Goal: Information Seeking & Learning: Learn about a topic

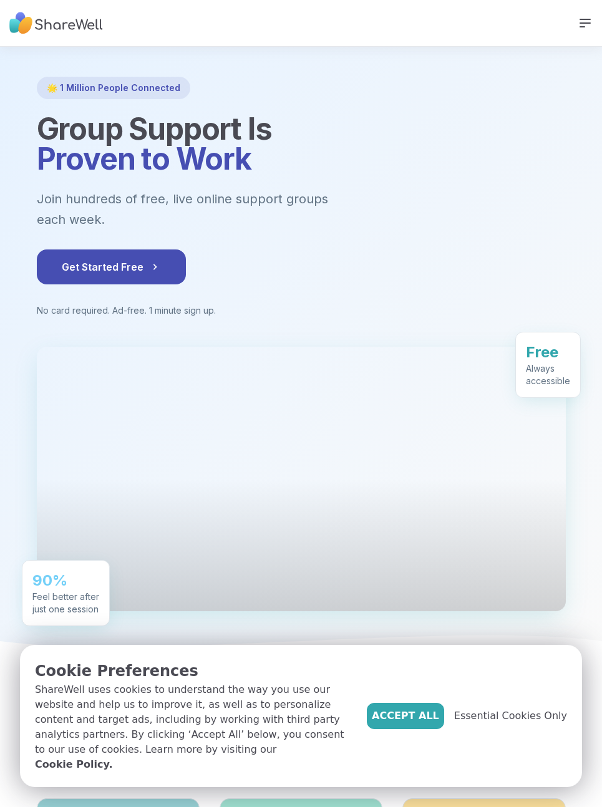
click at [526, 723] on span "Essential Cookies Only" at bounding box center [510, 716] width 113 height 15
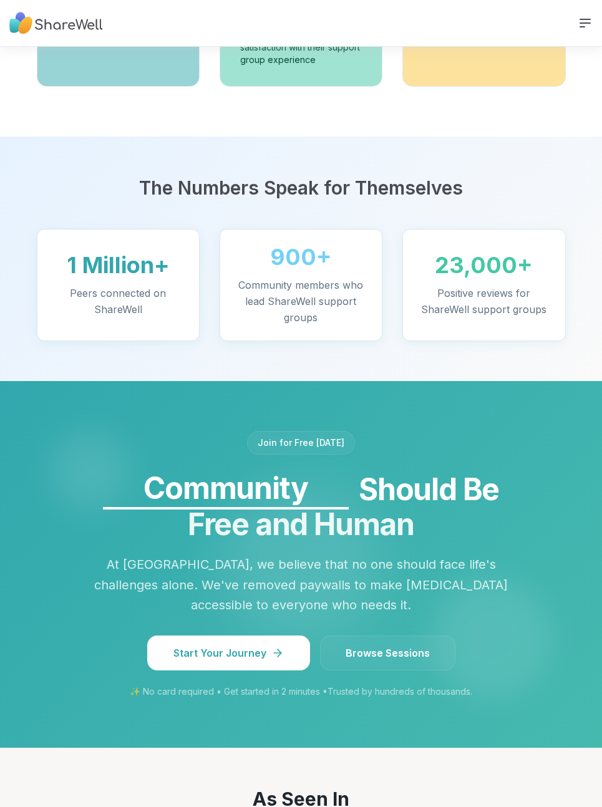
scroll to position [1005, 0]
click at [404, 646] on span "Browse Sessions" at bounding box center [388, 653] width 84 height 15
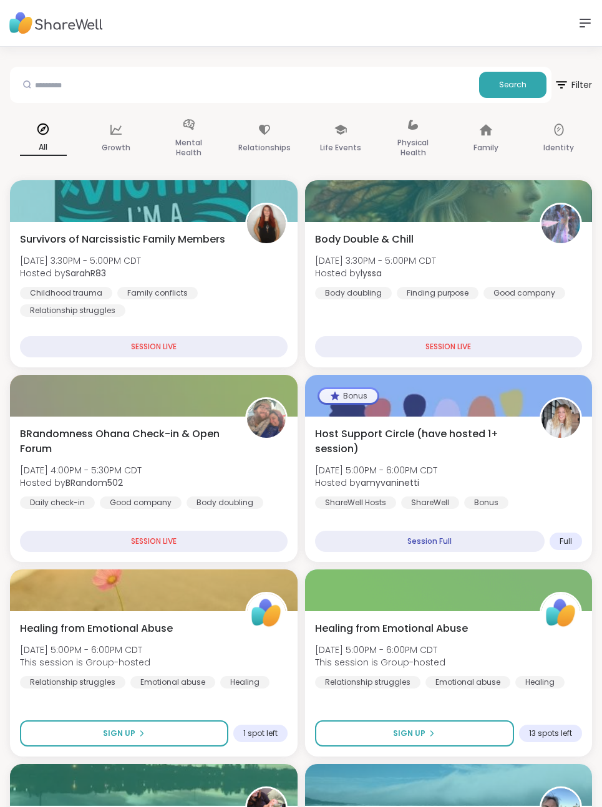
click at [249, 74] on input "text" at bounding box center [244, 84] width 459 height 25
click at [513, 92] on button "Search" at bounding box center [512, 85] width 67 height 26
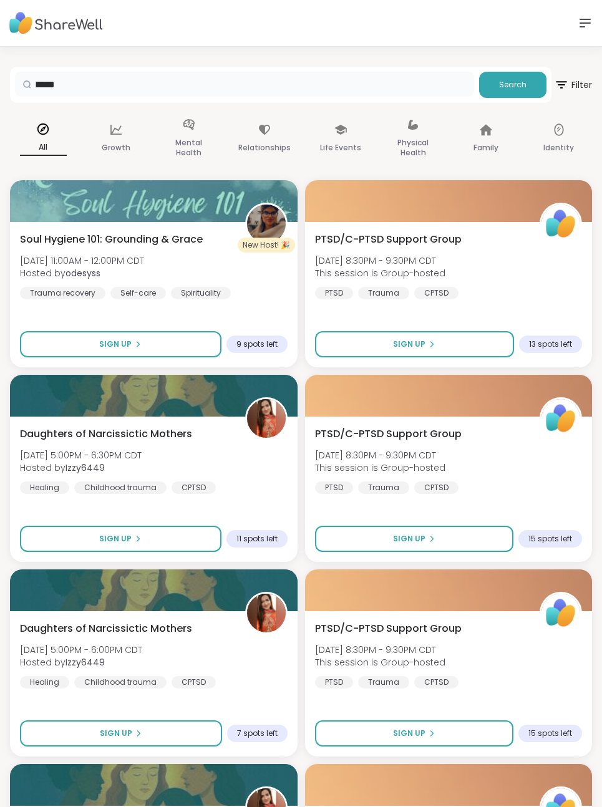
click at [404, 75] on input "*****" at bounding box center [244, 84] width 459 height 25
click at [356, 95] on input "*****" at bounding box center [244, 84] width 459 height 25
click at [355, 95] on input "*****" at bounding box center [244, 84] width 459 height 25
click at [365, 85] on input "*****" at bounding box center [244, 84] width 459 height 25
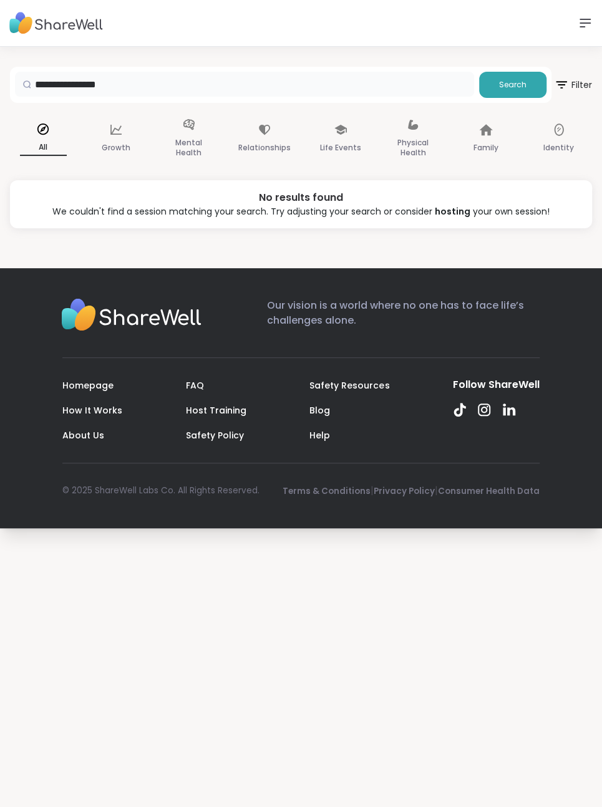
click at [382, 88] on input "**********" at bounding box center [244, 84] width 459 height 25
click at [188, 117] on div "Mental Health" at bounding box center [188, 139] width 67 height 62
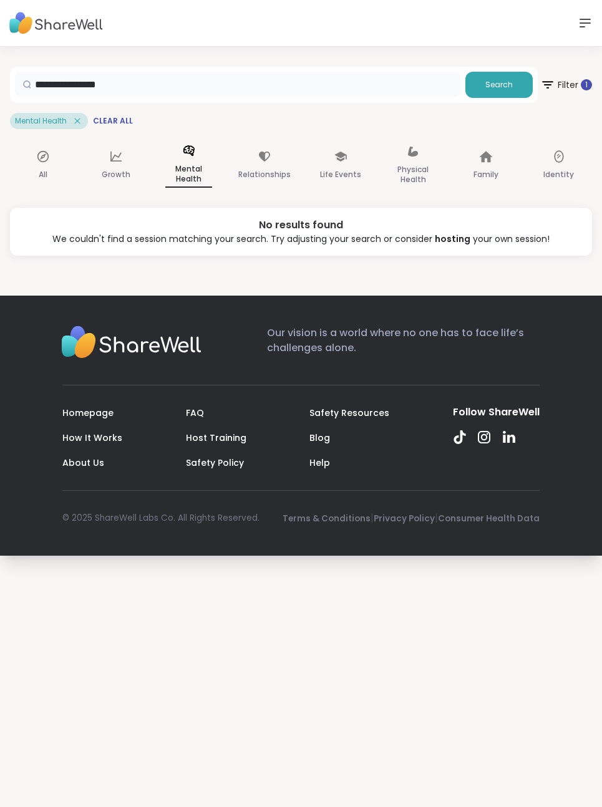
click at [402, 85] on input "**********" at bounding box center [237, 84] width 445 height 25
type input "*"
click at [190, 163] on p "Mental Health" at bounding box center [188, 175] width 47 height 26
click at [496, 91] on button "Search" at bounding box center [498, 85] width 67 height 26
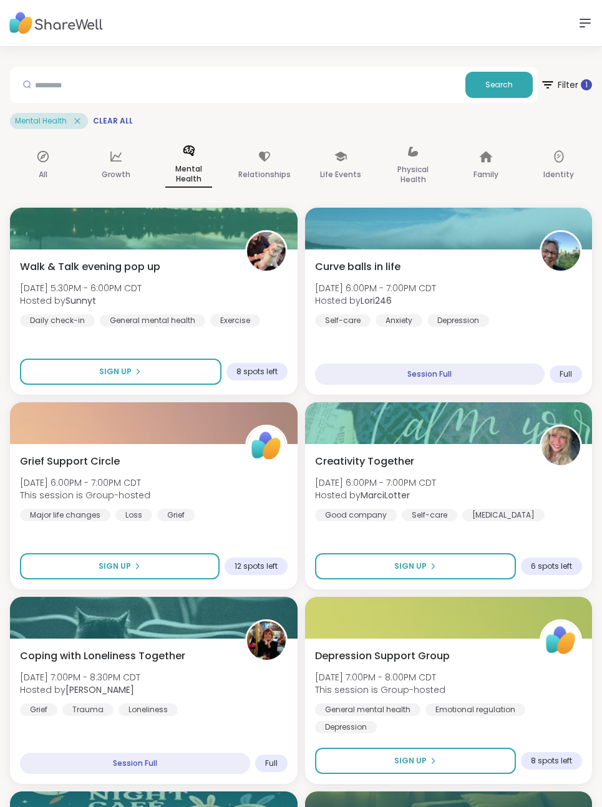
click at [258, 157] on icon at bounding box center [265, 157] width 14 height 14
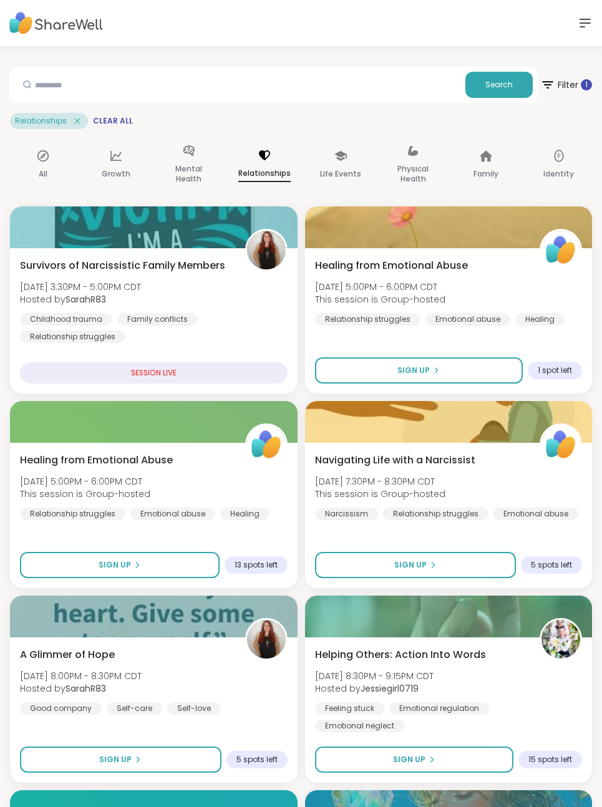
click at [395, 281] on span "[DATE] 5:00PM - 6:00PM CDT" at bounding box center [380, 287] width 130 height 12
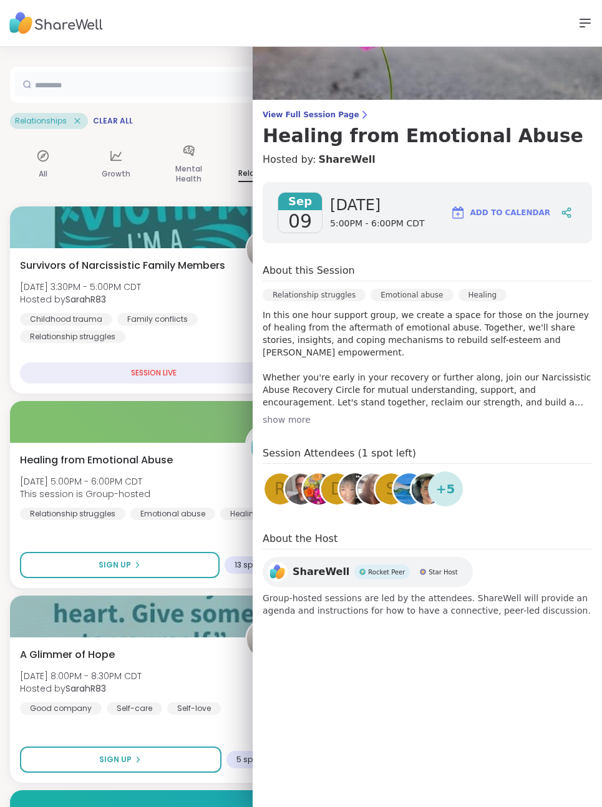
click at [214, 77] on input "text" at bounding box center [237, 84] width 445 height 25
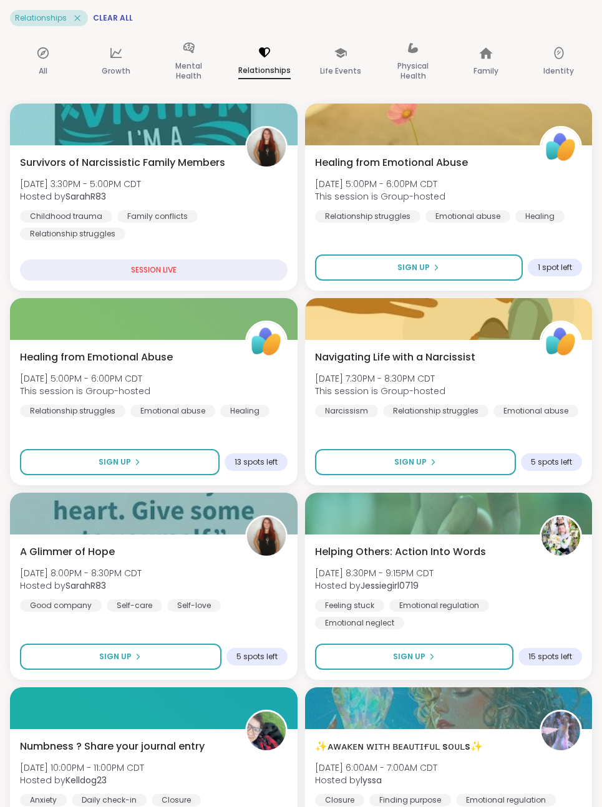
scroll to position [103, 0]
click at [182, 558] on div "A Glimmer of Hope [DATE] 8:00PM - 8:30PM CDT Hosted by SarahR83 Good company Se…" at bounding box center [154, 578] width 268 height 67
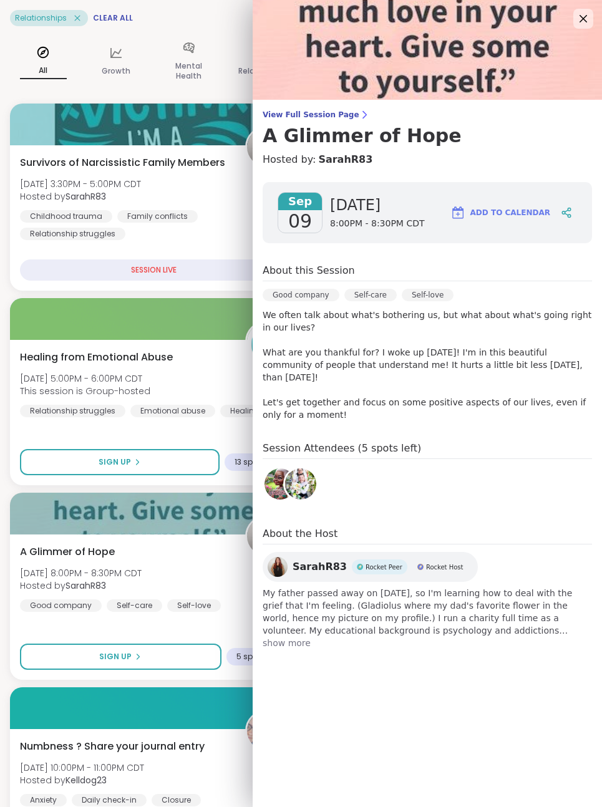
click at [565, 14] on img at bounding box center [427, 50] width 349 height 100
click at [565, 17] on img at bounding box center [427, 50] width 349 height 100
click at [573, 21] on img at bounding box center [427, 50] width 349 height 100
click at [582, 24] on icon at bounding box center [583, 18] width 15 height 15
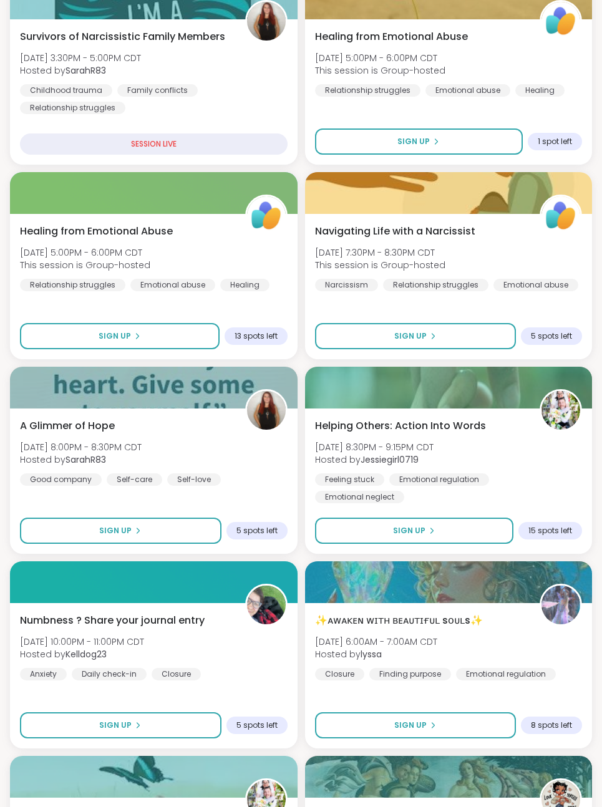
scroll to position [230, 0]
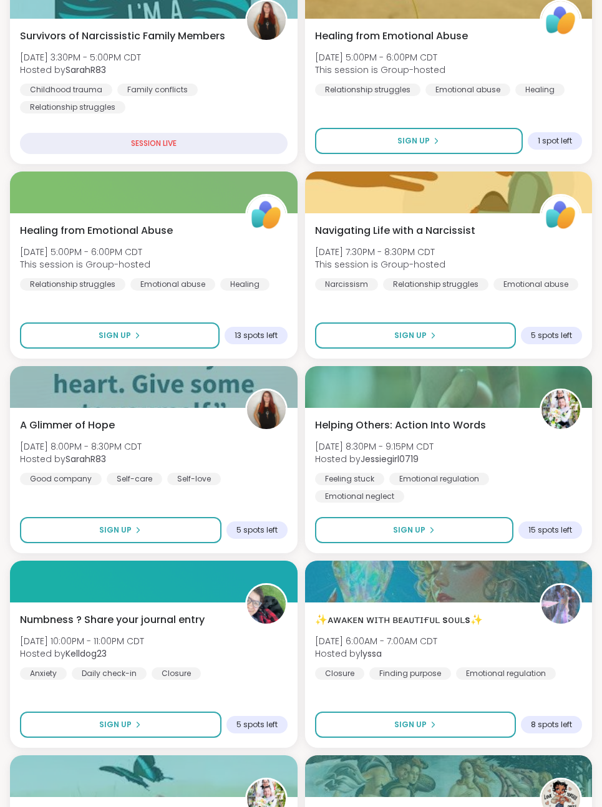
click at [188, 617] on span "Numbness ? Share your journal entry" at bounding box center [112, 619] width 185 height 15
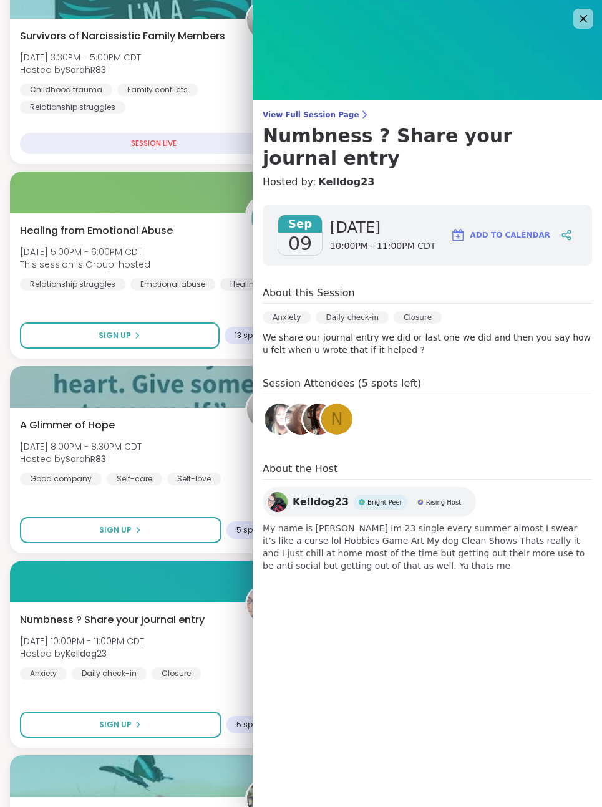
click at [585, 22] on icon at bounding box center [583, 18] width 15 height 15
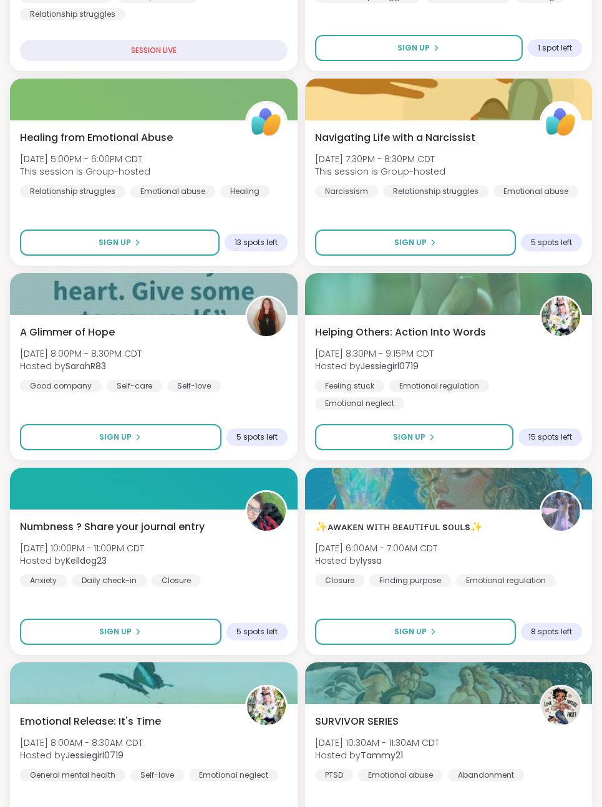
scroll to position [322, 0]
click at [421, 521] on span "✨ᴀᴡᴀᴋᴇɴ ᴡɪᴛʜ ʙᴇᴀᴜᴛɪғᴜʟ sᴏᴜʟs✨" at bounding box center [399, 527] width 168 height 15
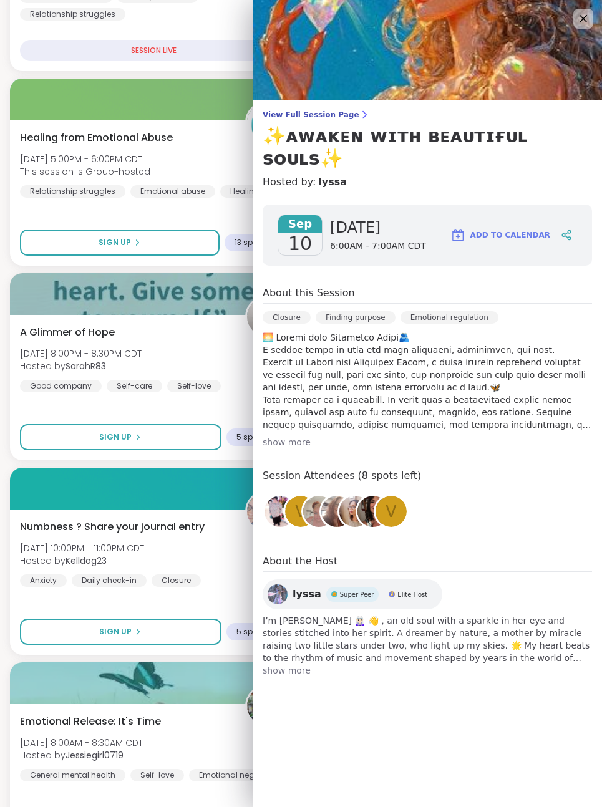
click at [578, 24] on icon at bounding box center [583, 18] width 15 height 15
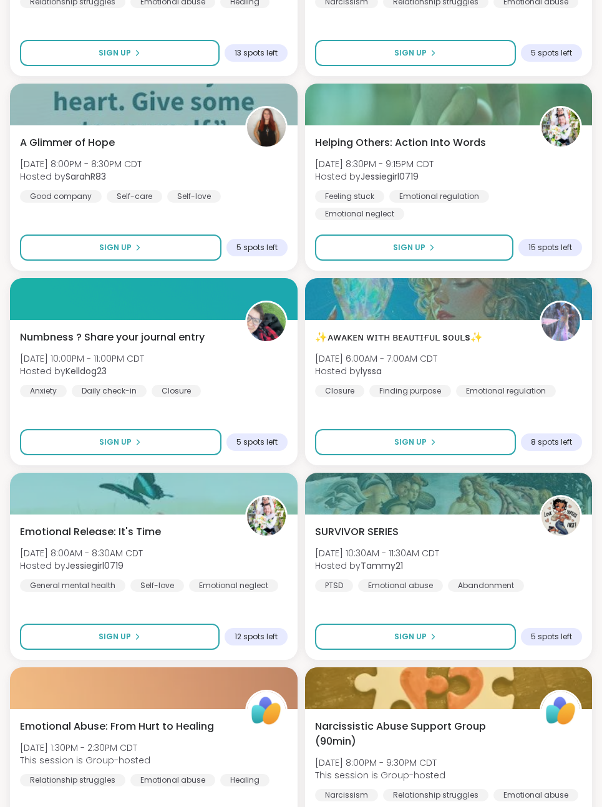
scroll to position [512, 0]
click at [159, 529] on span "Emotional Release: It's Time" at bounding box center [90, 532] width 141 height 15
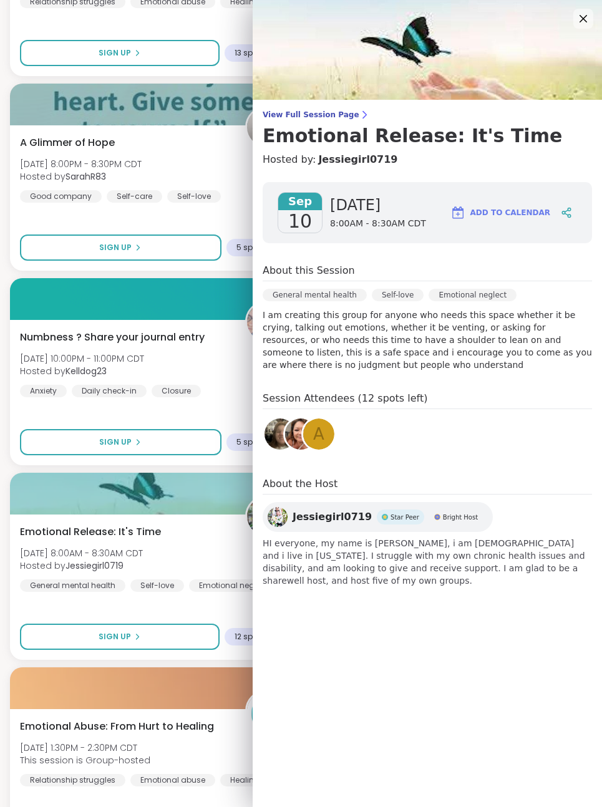
click at [592, 29] on img at bounding box center [427, 50] width 349 height 100
click at [563, 30] on img at bounding box center [427, 50] width 349 height 100
click at [576, 16] on icon at bounding box center [583, 18] width 15 height 15
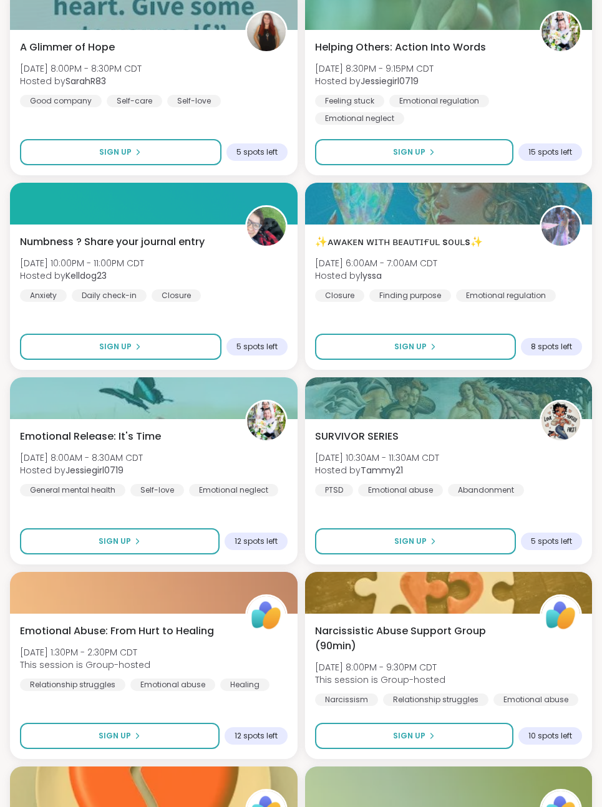
scroll to position [607, 0]
click at [384, 435] on span "SURVIVOR SERIES" at bounding box center [357, 436] width 84 height 15
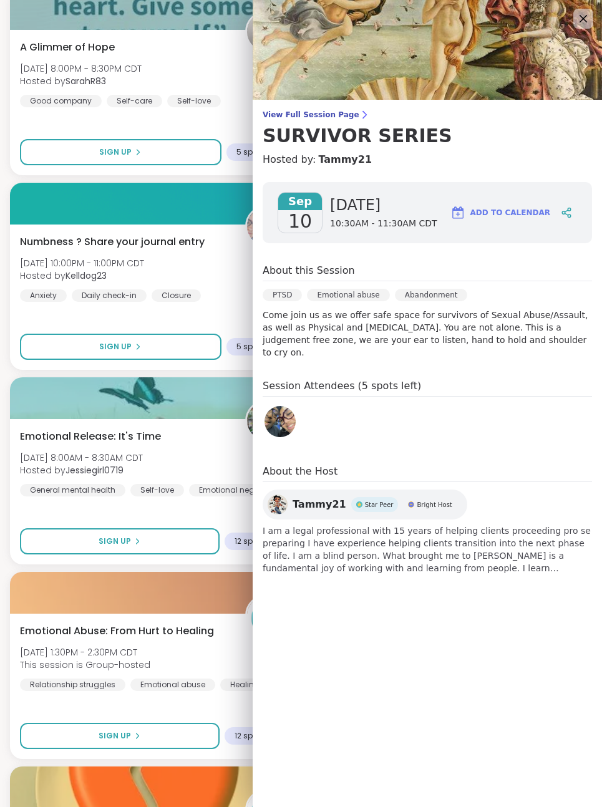
click at [567, 25] on img at bounding box center [427, 50] width 349 height 100
click at [579, 16] on icon at bounding box center [583, 18] width 15 height 15
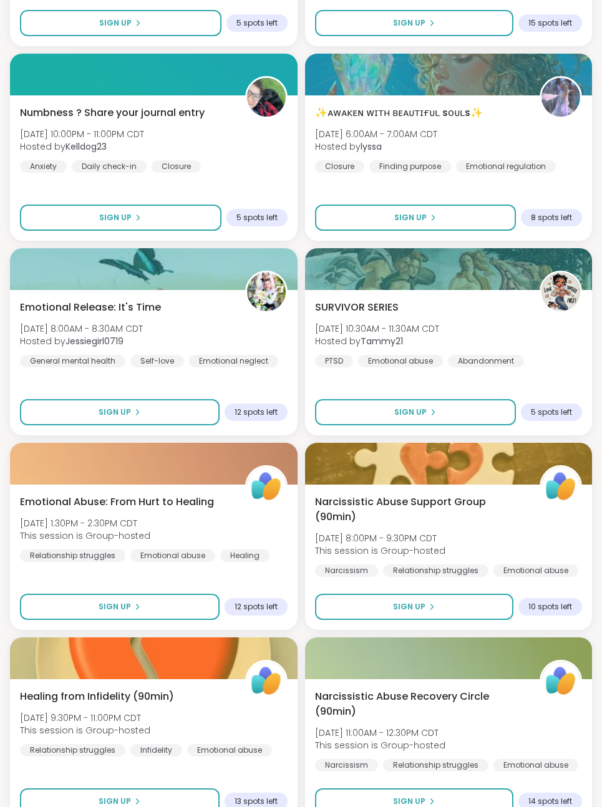
scroll to position [737, 0]
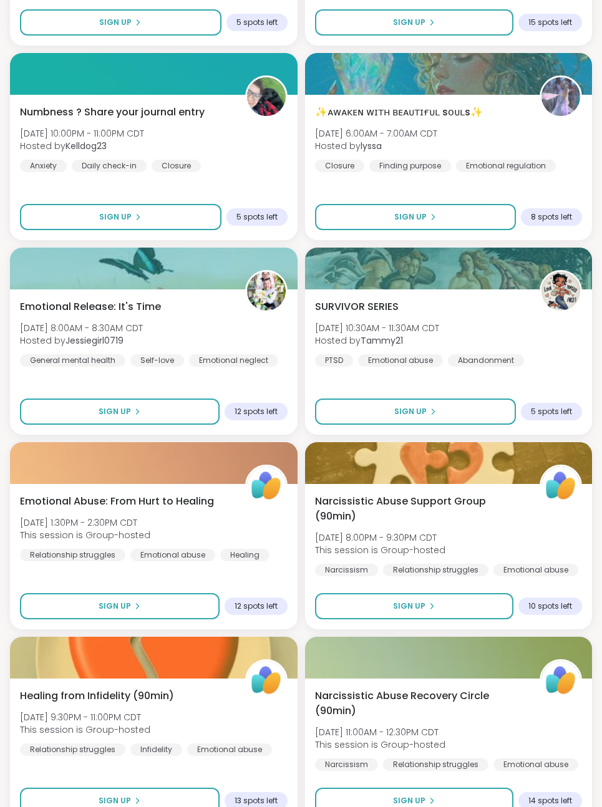
click at [185, 502] on span "Emotional Abuse: From Hurt to Healing" at bounding box center [117, 501] width 194 height 15
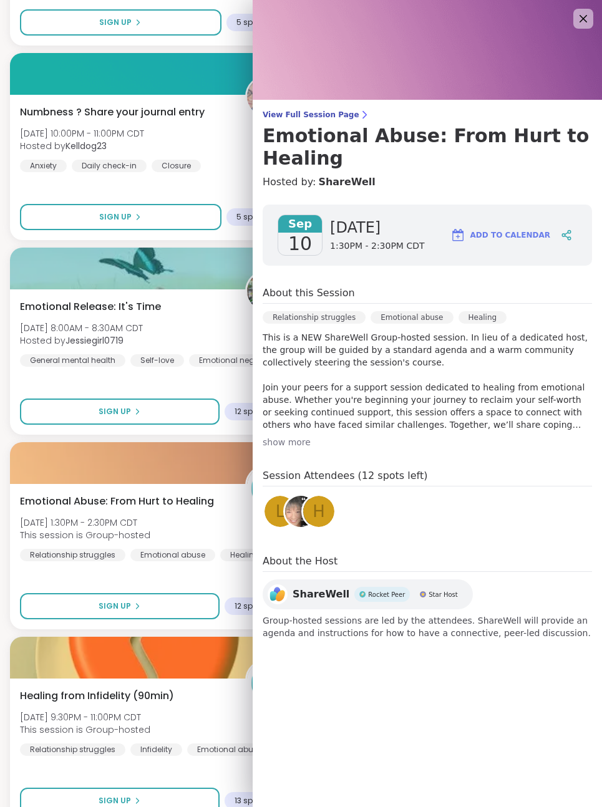
click at [571, 19] on img at bounding box center [427, 50] width 349 height 100
click at [577, 19] on icon at bounding box center [583, 18] width 15 height 15
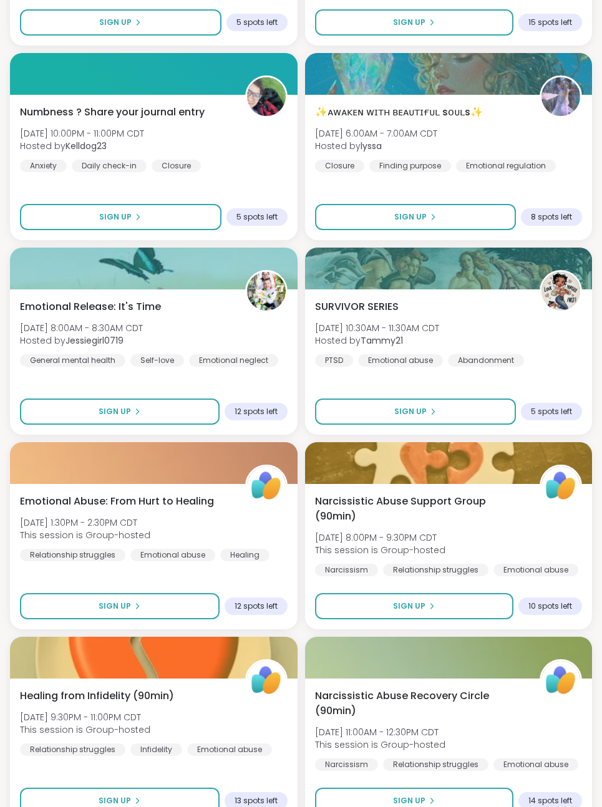
click at [591, 72] on div at bounding box center [449, 74] width 288 height 42
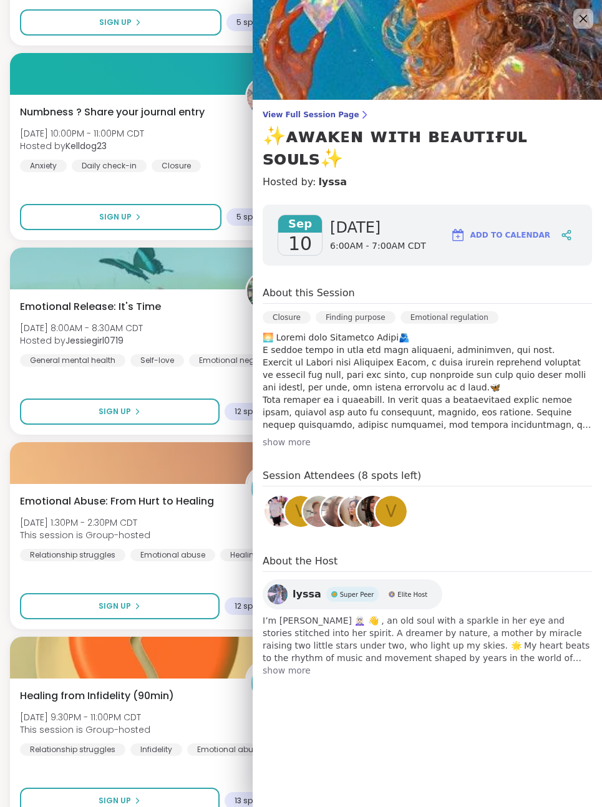
click at [569, 23] on img at bounding box center [427, 50] width 349 height 100
click at [580, 26] on icon at bounding box center [583, 18] width 15 height 15
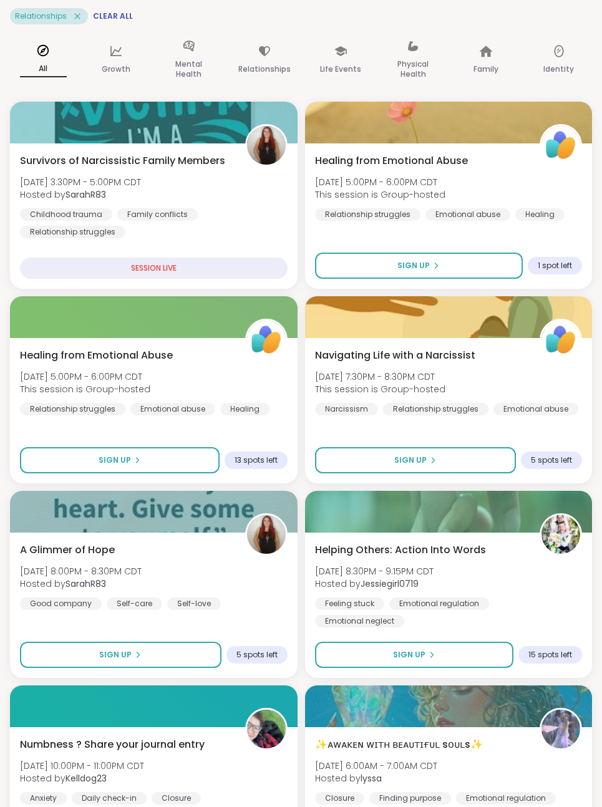
scroll to position [0, 0]
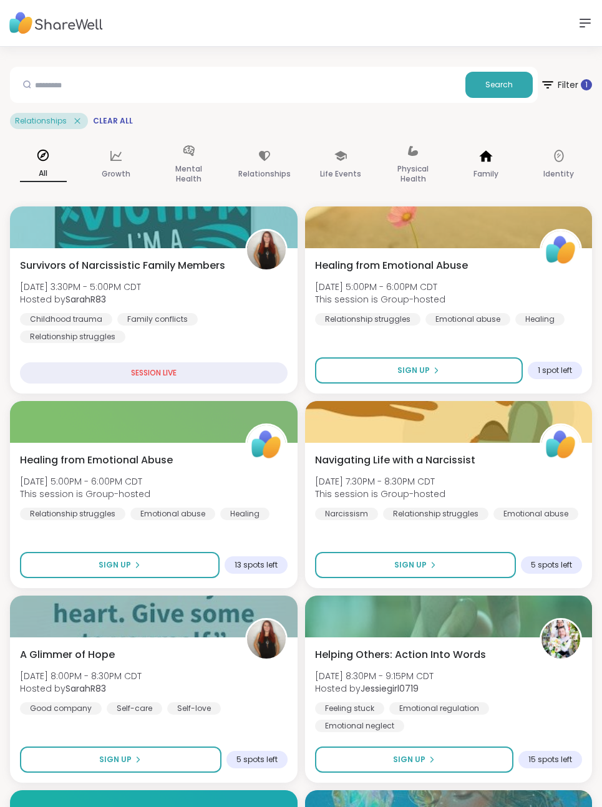
click at [480, 163] on div "Family" at bounding box center [486, 165] width 67 height 62
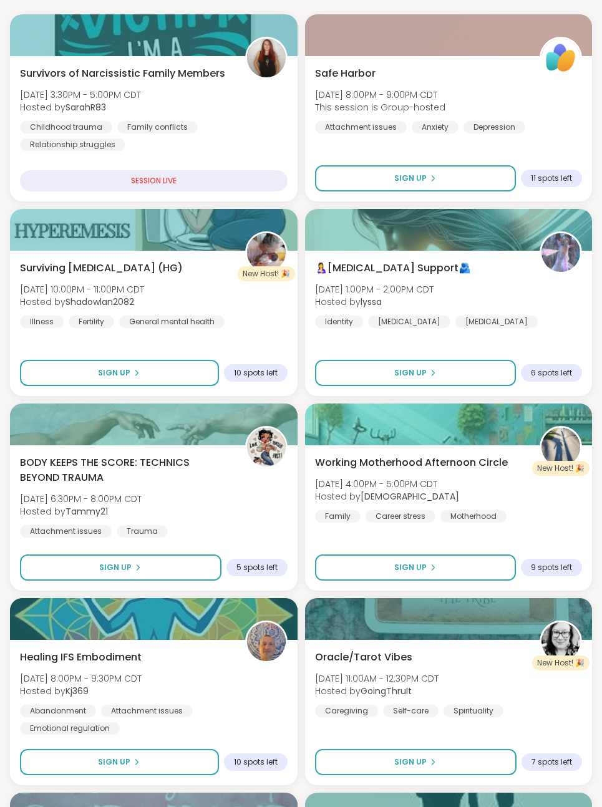
scroll to position [192, 0]
click at [158, 463] on span "BODY KEEPS THE SCORE: TECHNICS BEYOND TRAUMA" at bounding box center [125, 470] width 211 height 30
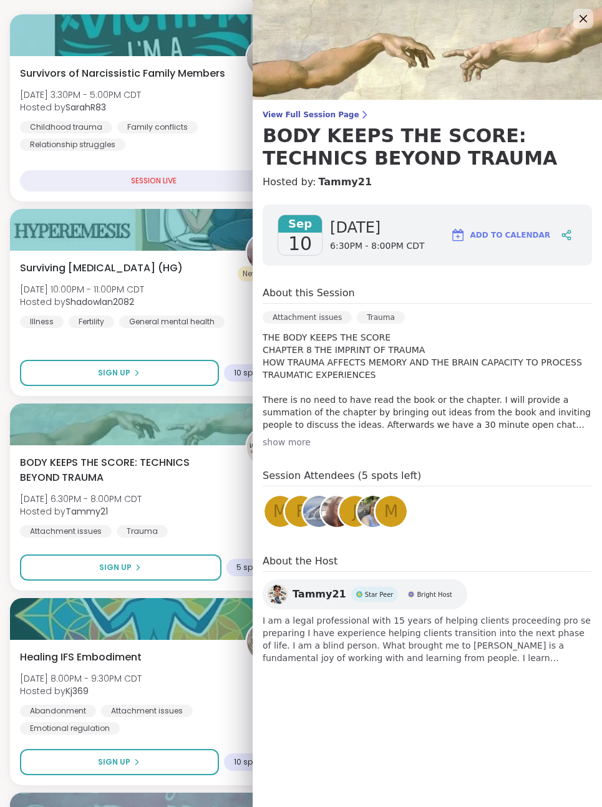
click at [292, 440] on div "show more" at bounding box center [427, 442] width 329 height 12
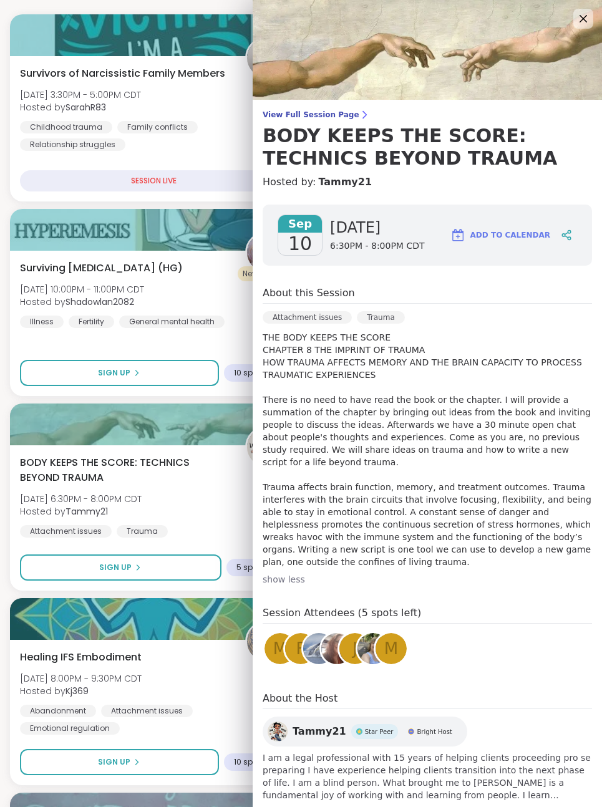
click at [576, 30] on img at bounding box center [427, 50] width 349 height 100
click at [569, 13] on img at bounding box center [427, 50] width 349 height 100
click at [576, 29] on img at bounding box center [427, 50] width 349 height 100
click at [573, 21] on img at bounding box center [427, 50] width 349 height 100
click at [573, 15] on img at bounding box center [427, 50] width 349 height 100
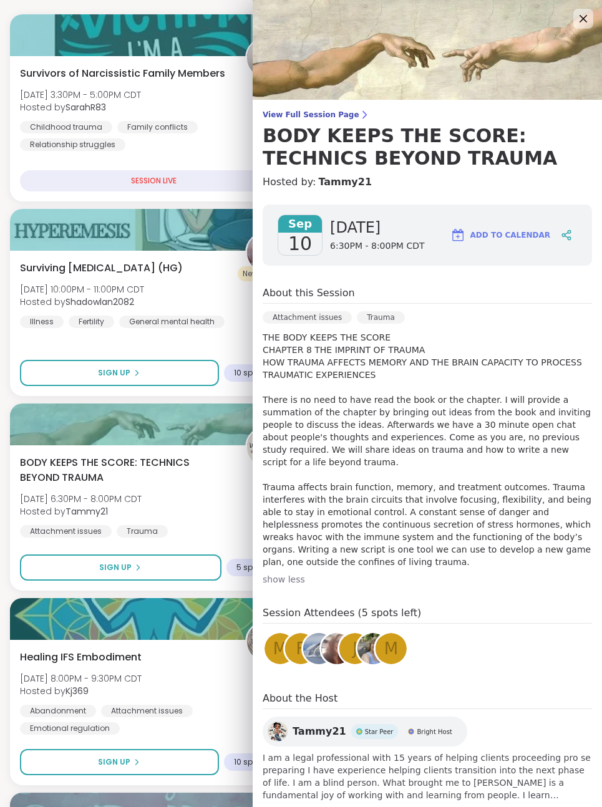
click at [583, 16] on icon at bounding box center [583, 18] width 15 height 15
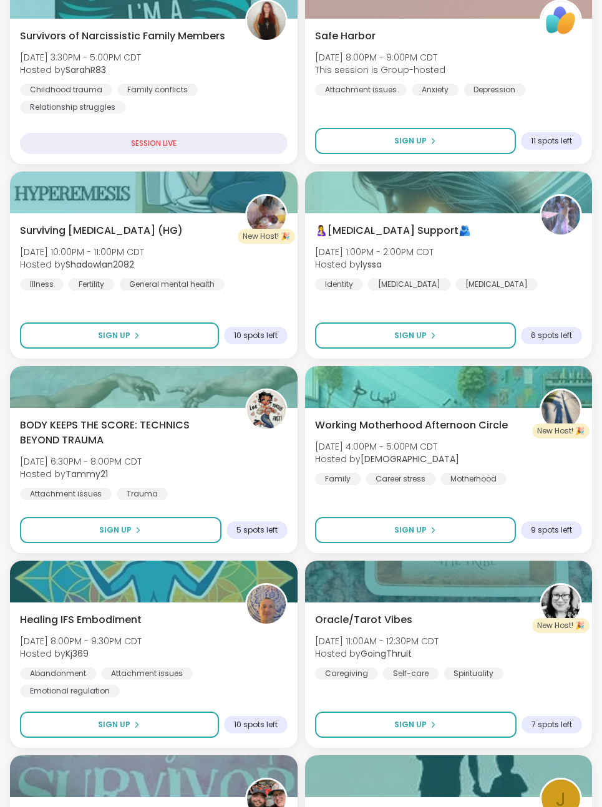
scroll to position [230, 0]
click at [462, 412] on div "Working Motherhood Afternoon Circle [DATE] 4:00PM - 5:00PM CDT Hosted by KarmaK…" at bounding box center [449, 480] width 288 height 145
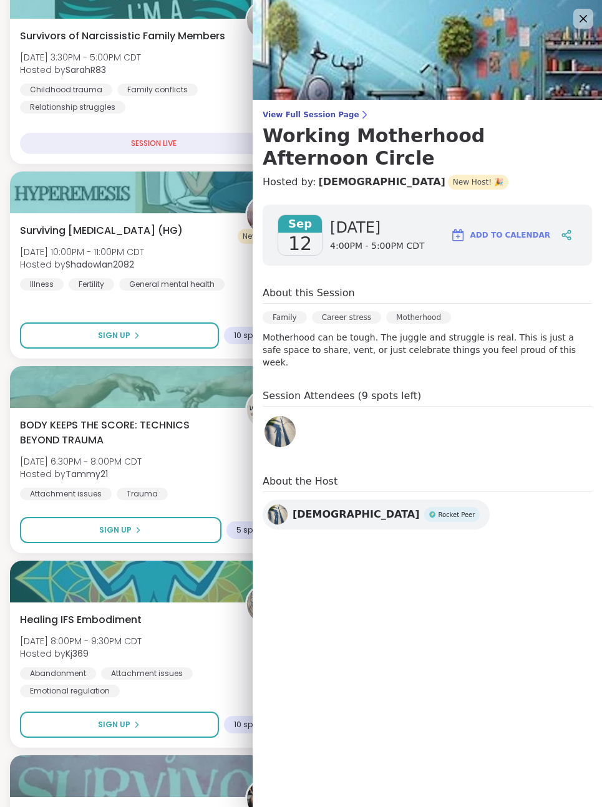
click at [569, 25] on img at bounding box center [427, 50] width 349 height 100
click at [580, 18] on icon at bounding box center [583, 18] width 15 height 15
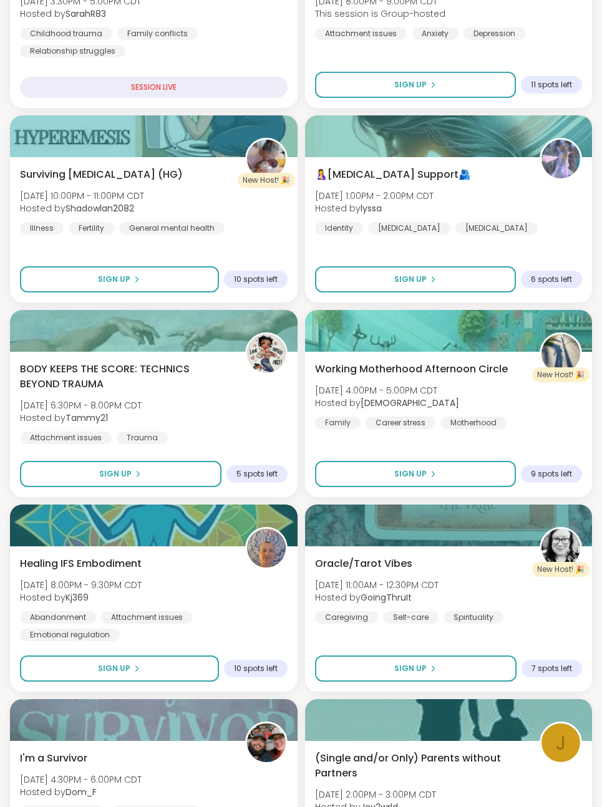
scroll to position [286, 0]
click at [90, 551] on div "Healing IFS Embodiment [DATE] 8:00PM - 9:30PM CDT Hosted by Kj369 Abandonment A…" at bounding box center [154, 618] width 288 height 145
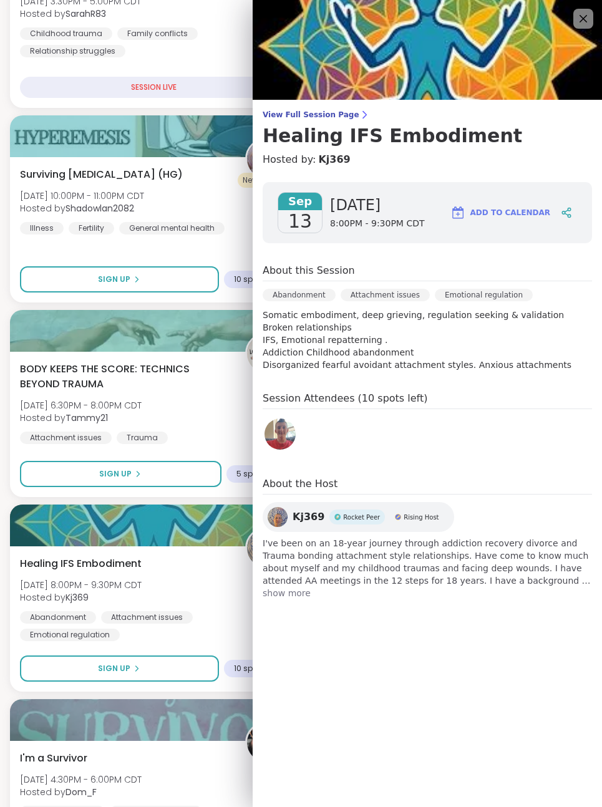
click at [579, 14] on icon at bounding box center [583, 18] width 15 height 15
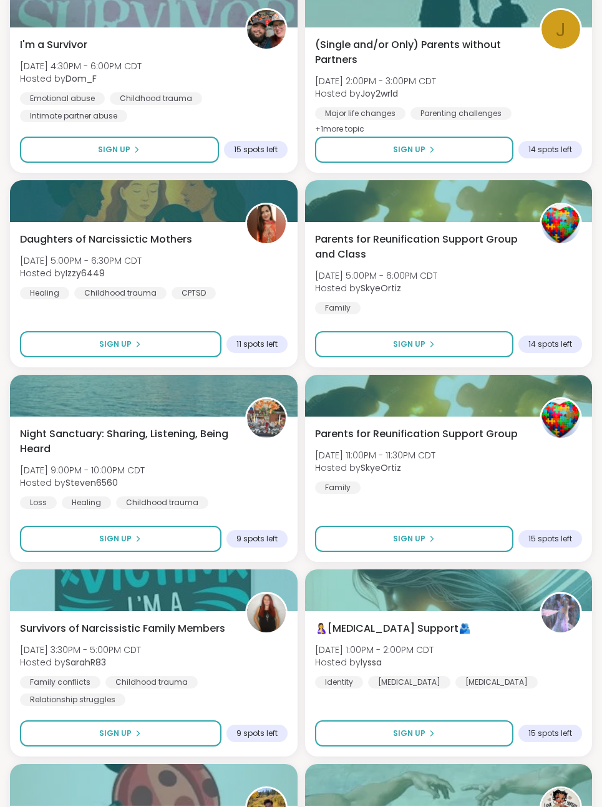
scroll to position [999, 0]
click at [183, 440] on span "Night Sanctuary: Sharing, Listening, Being Heard" at bounding box center [125, 442] width 211 height 30
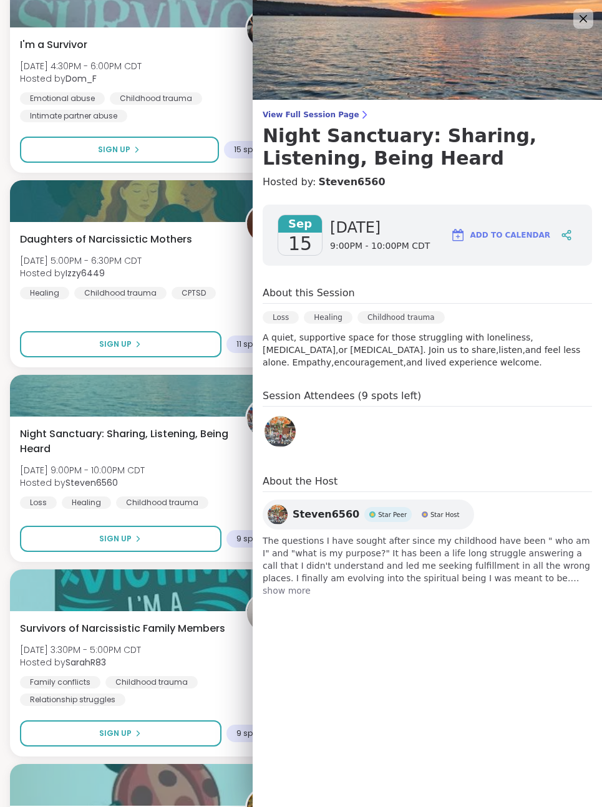
click at [567, 20] on img at bounding box center [427, 50] width 349 height 100
click at [583, 21] on icon at bounding box center [583, 18] width 15 height 15
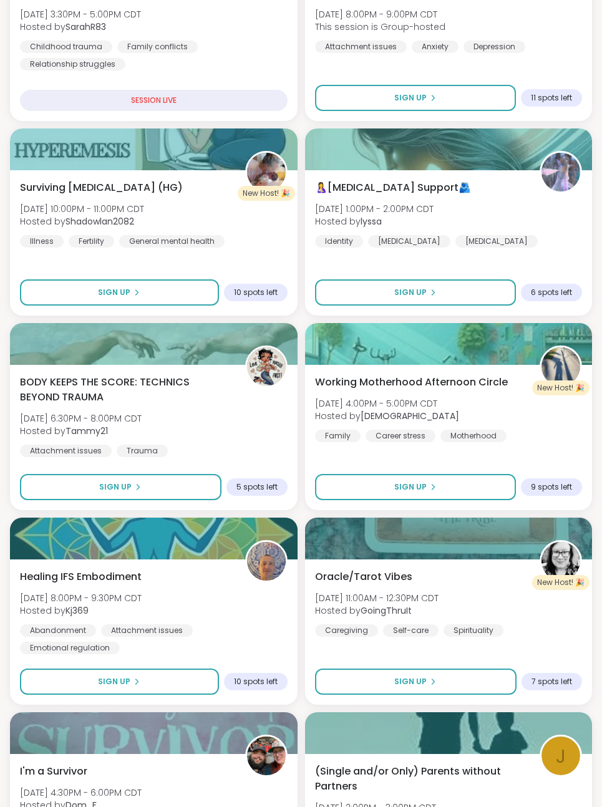
scroll to position [0, 0]
